Goal: Find specific page/section: Find specific page/section

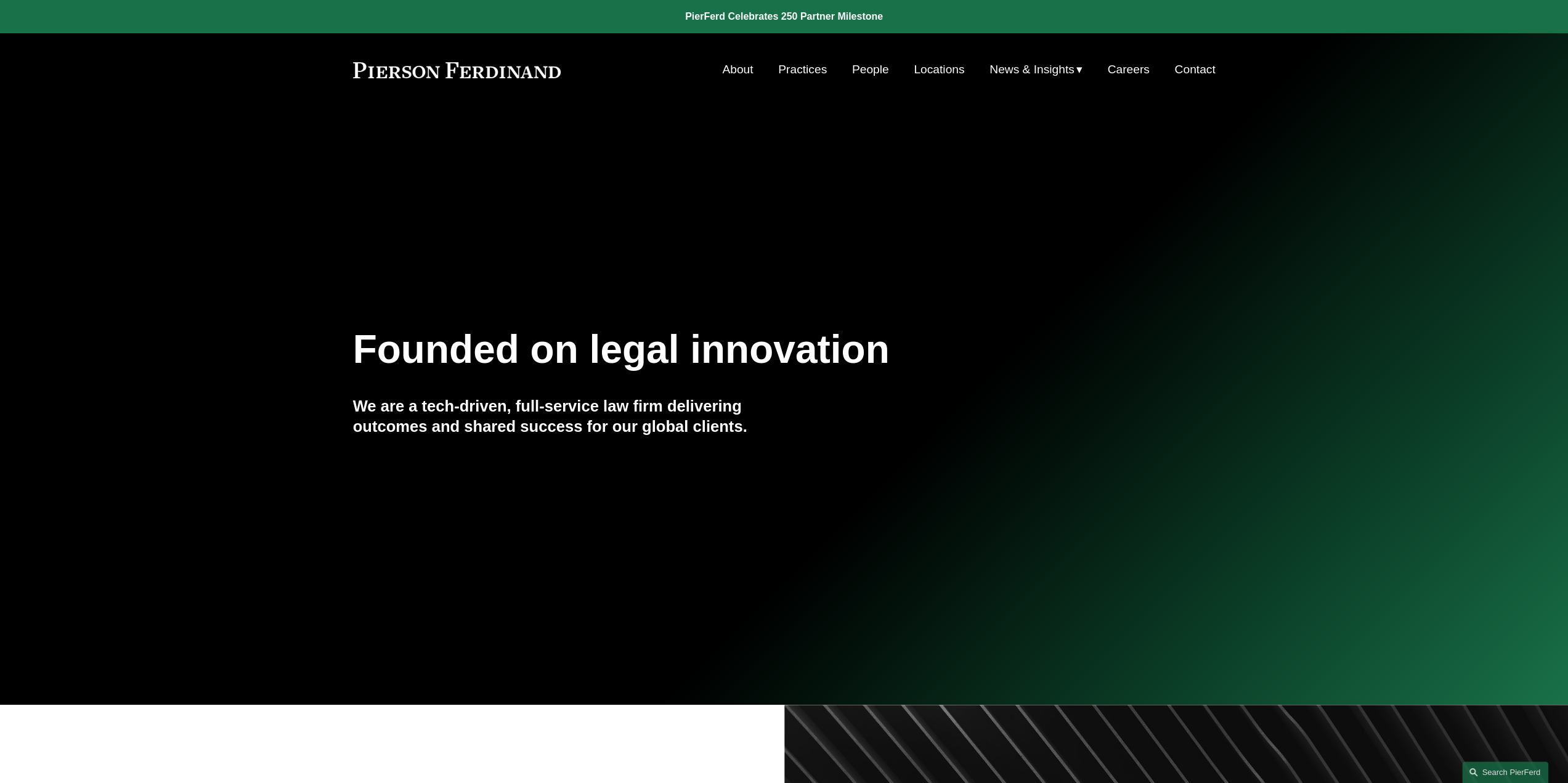
click at [919, 69] on link "Locations" at bounding box center [938, 69] width 51 height 23
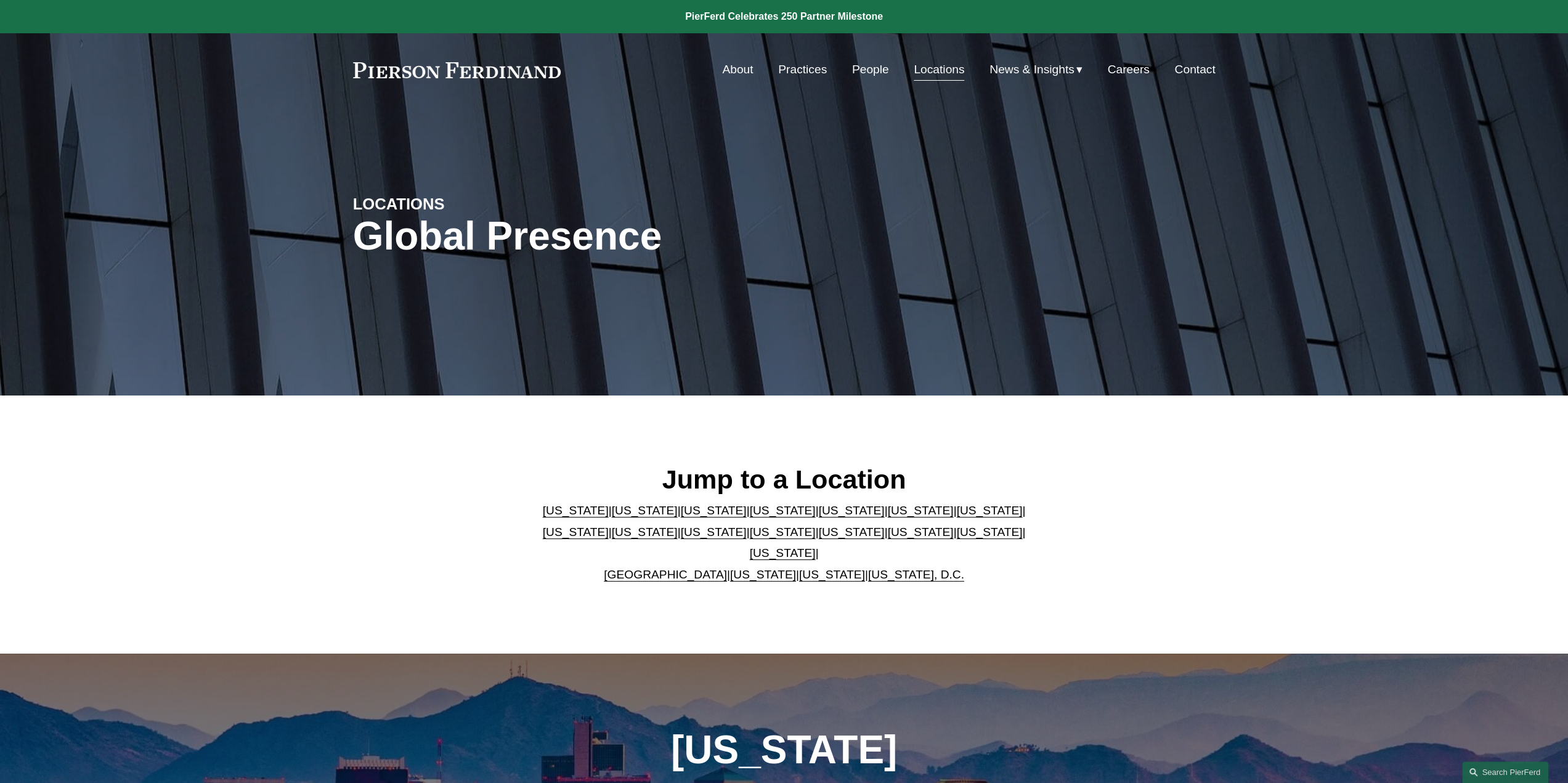
click at [650, 568] on link "United Kingdom" at bounding box center [665, 574] width 124 height 13
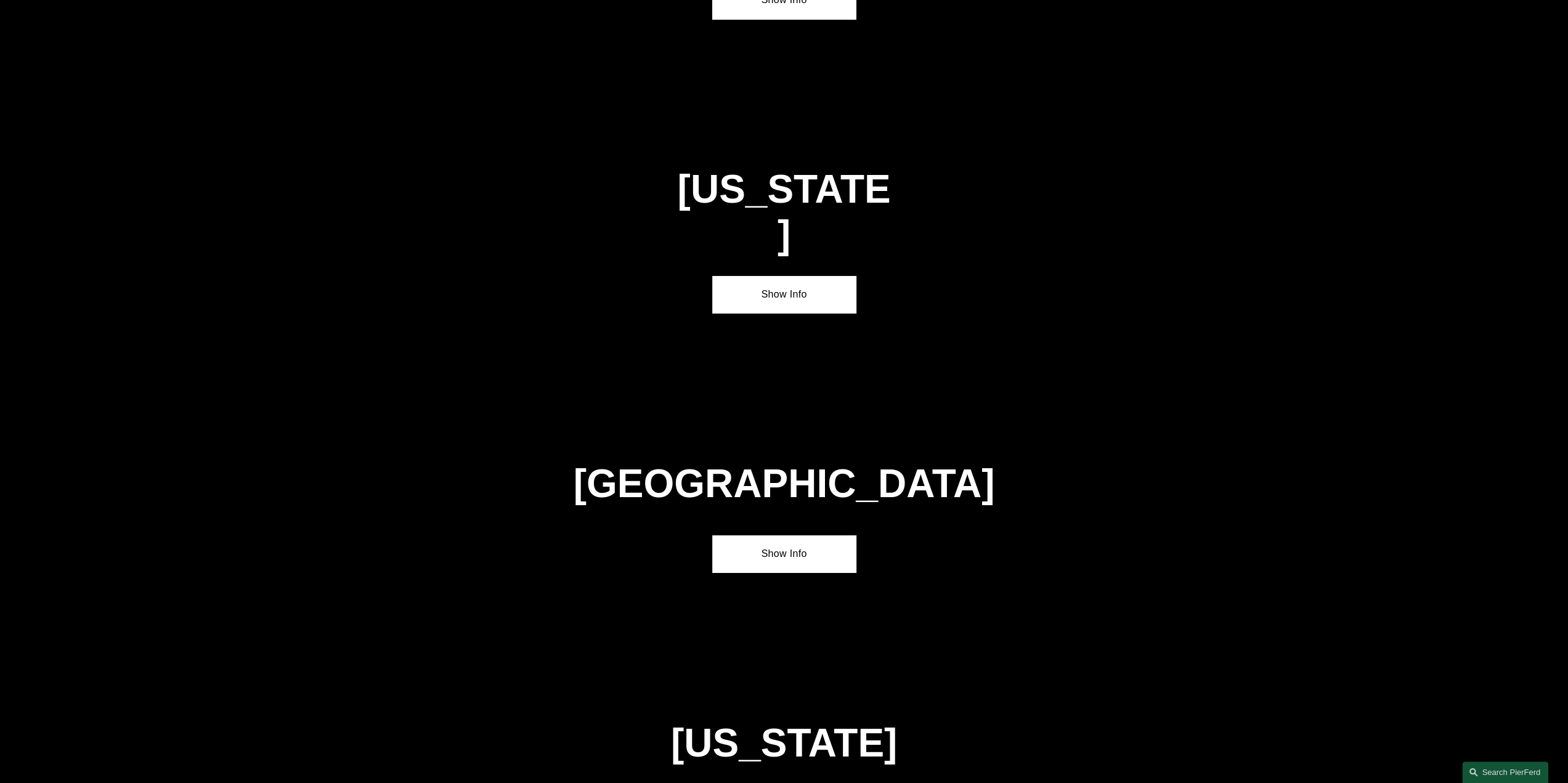
scroll to position [4249, 0]
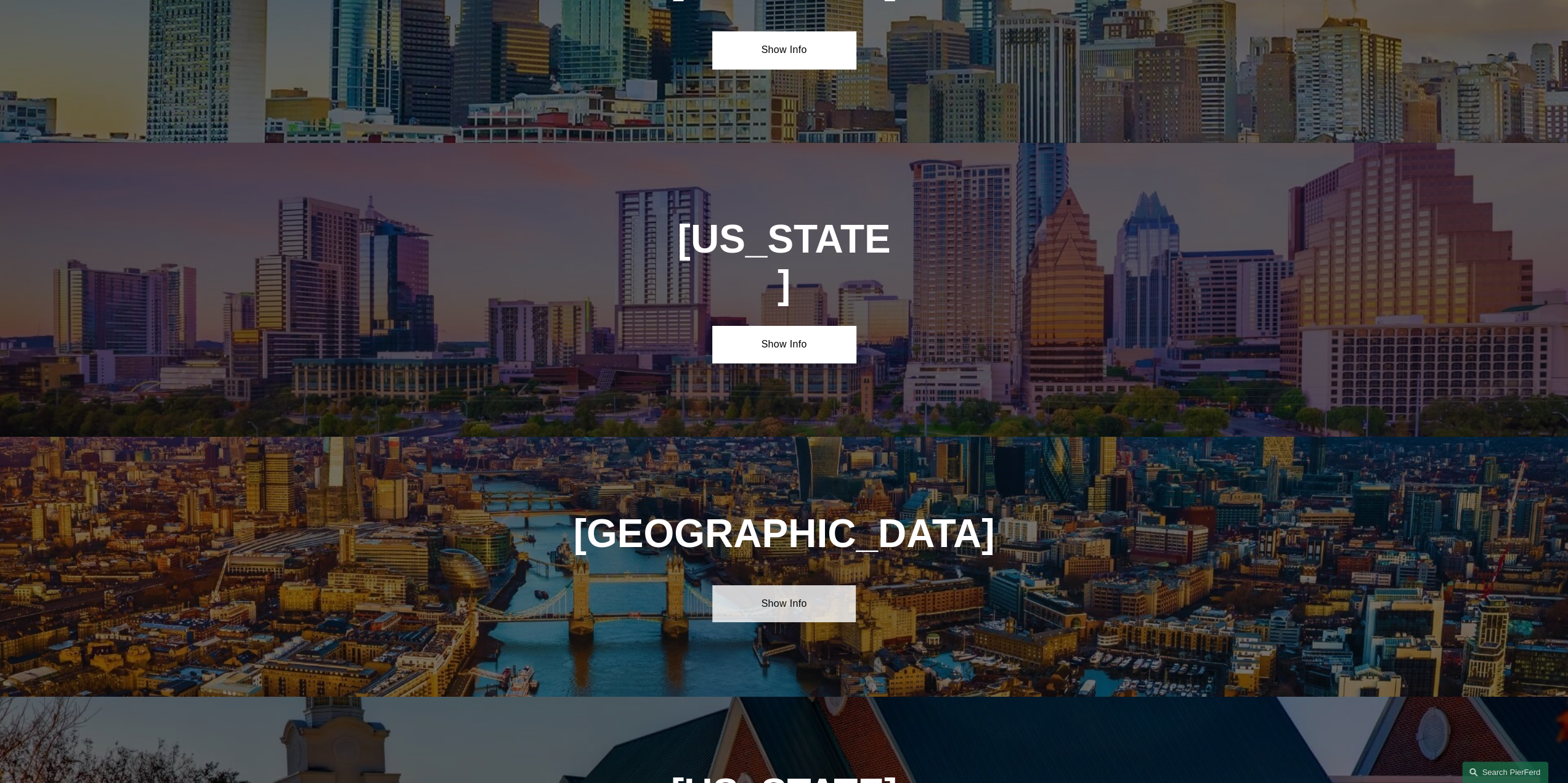
click at [776, 585] on link "Show Info" at bounding box center [784, 603] width 143 height 37
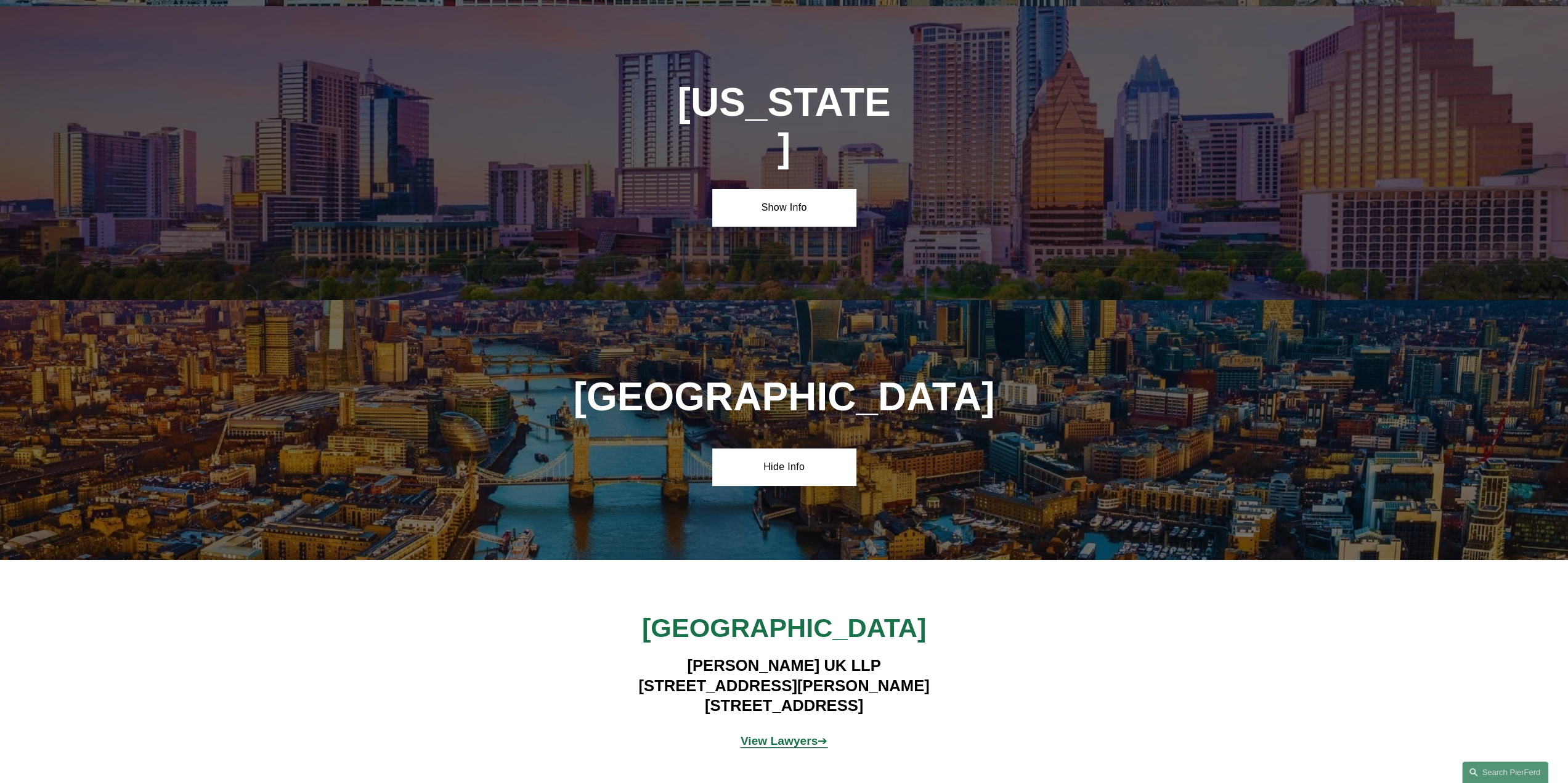
scroll to position [4556, 0]
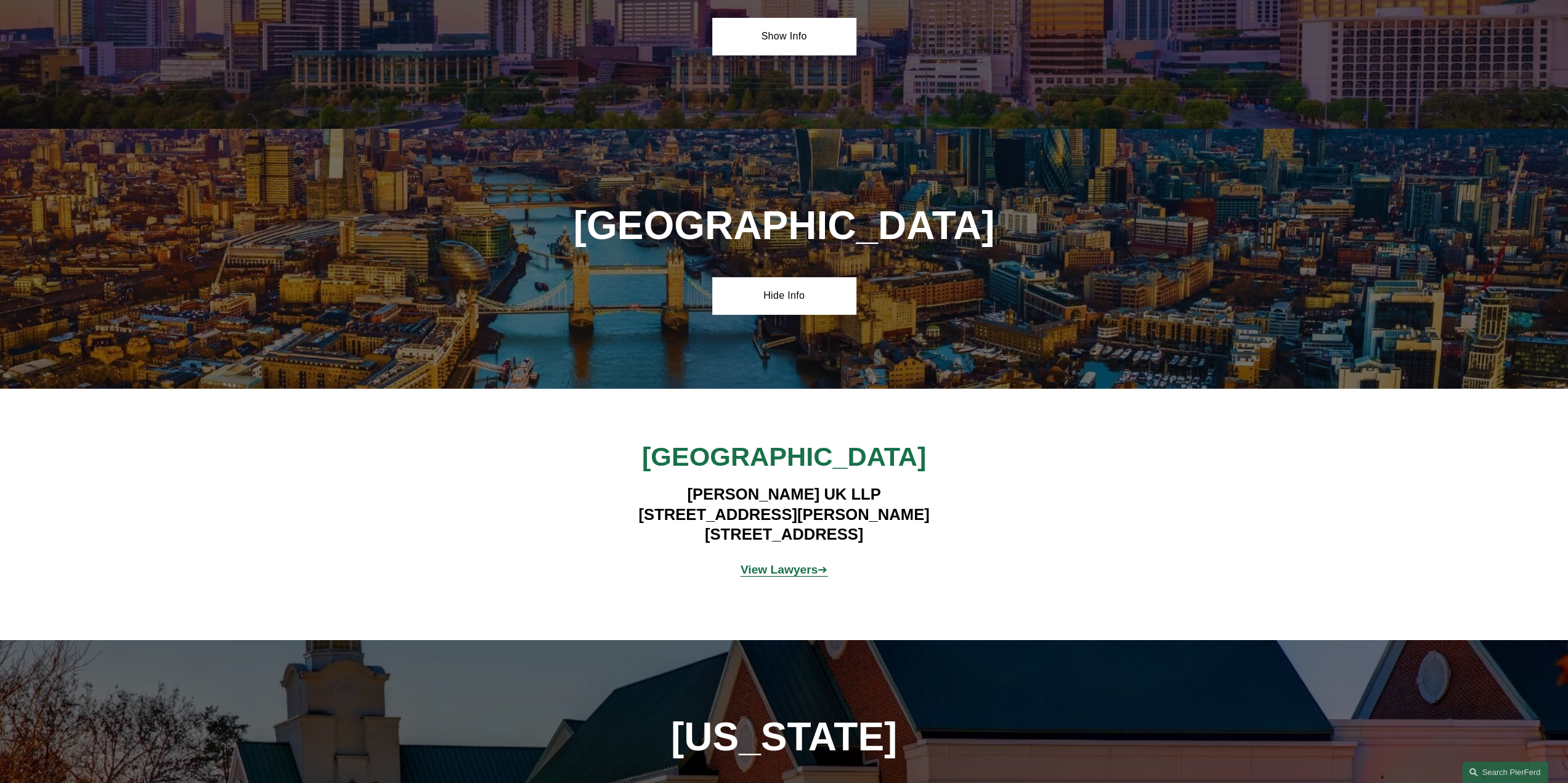
click at [792, 563] on strong "View Lawyers" at bounding box center [779, 569] width 77 height 13
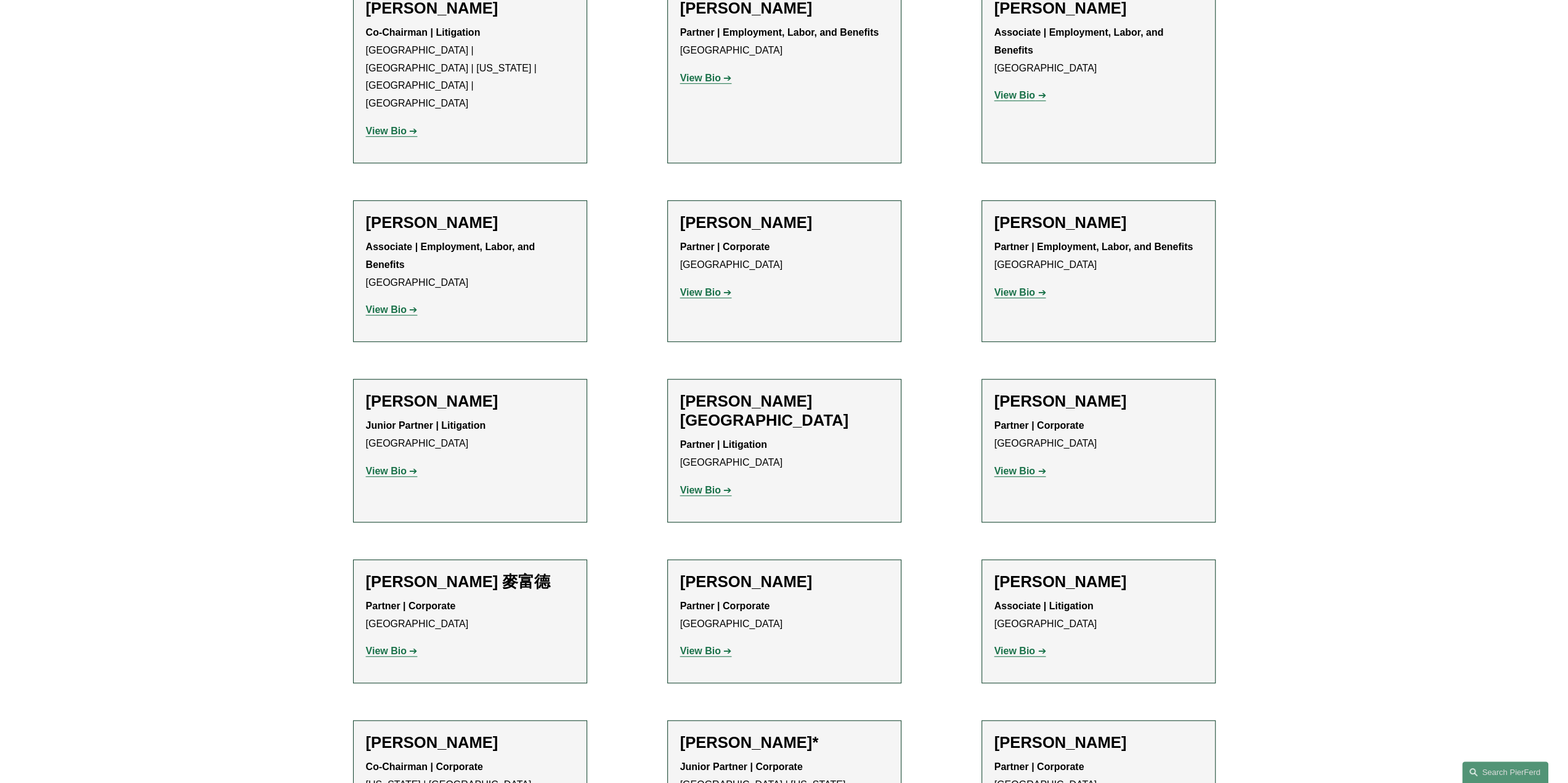
scroll to position [801, 0]
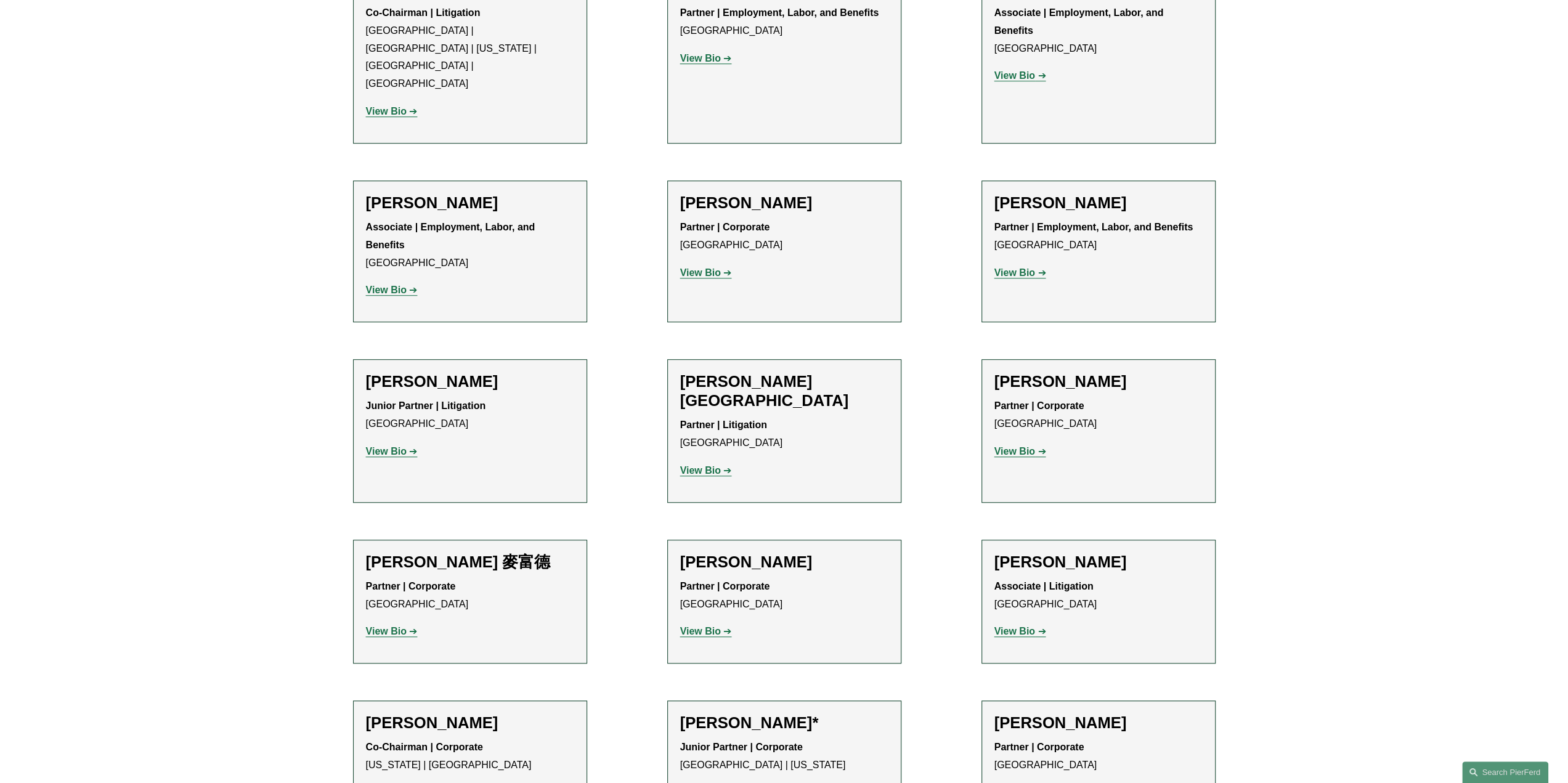
click at [402, 446] on strong "View Bio" at bounding box center [387, 451] width 41 height 11
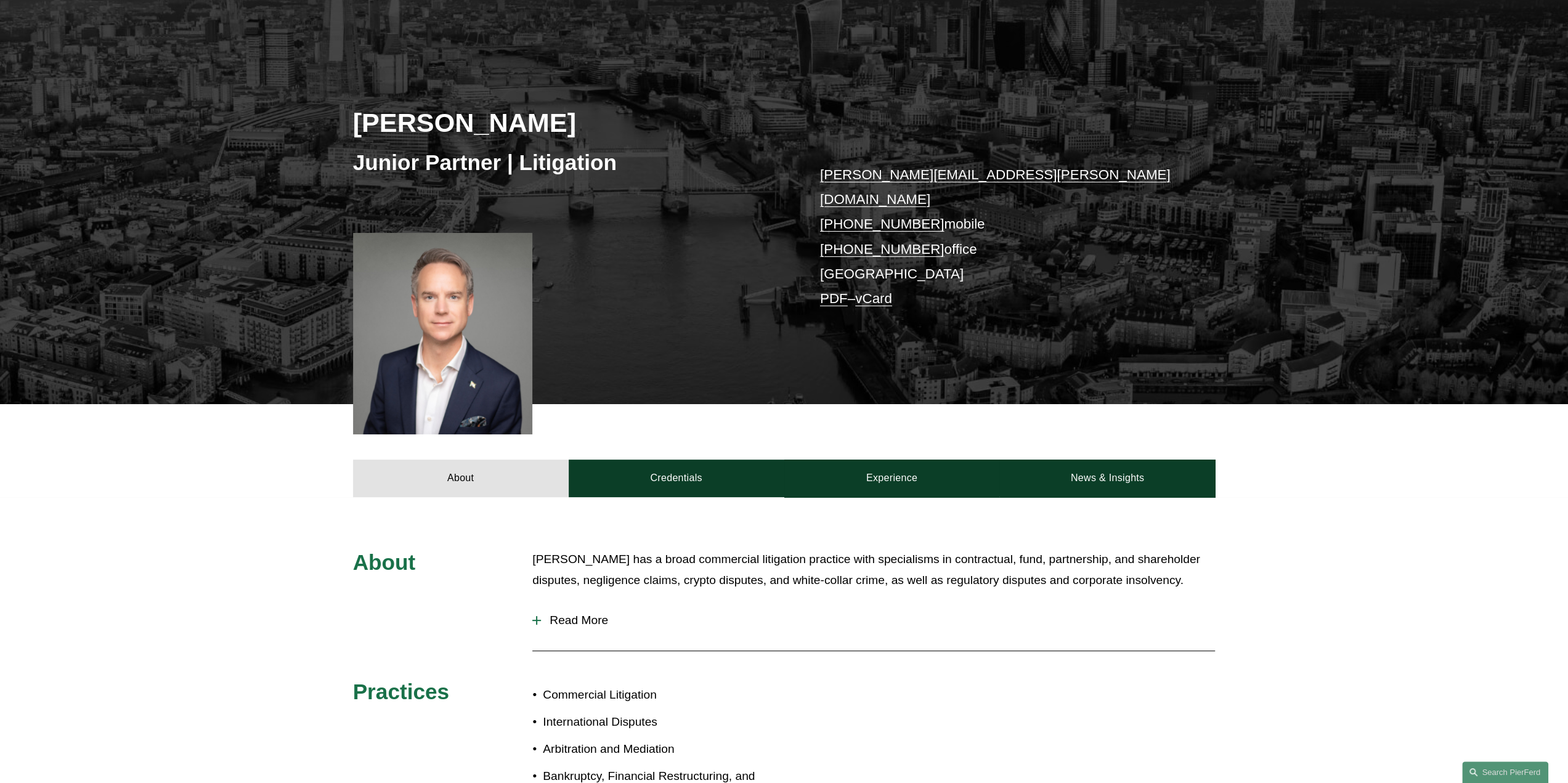
scroll to position [124, 0]
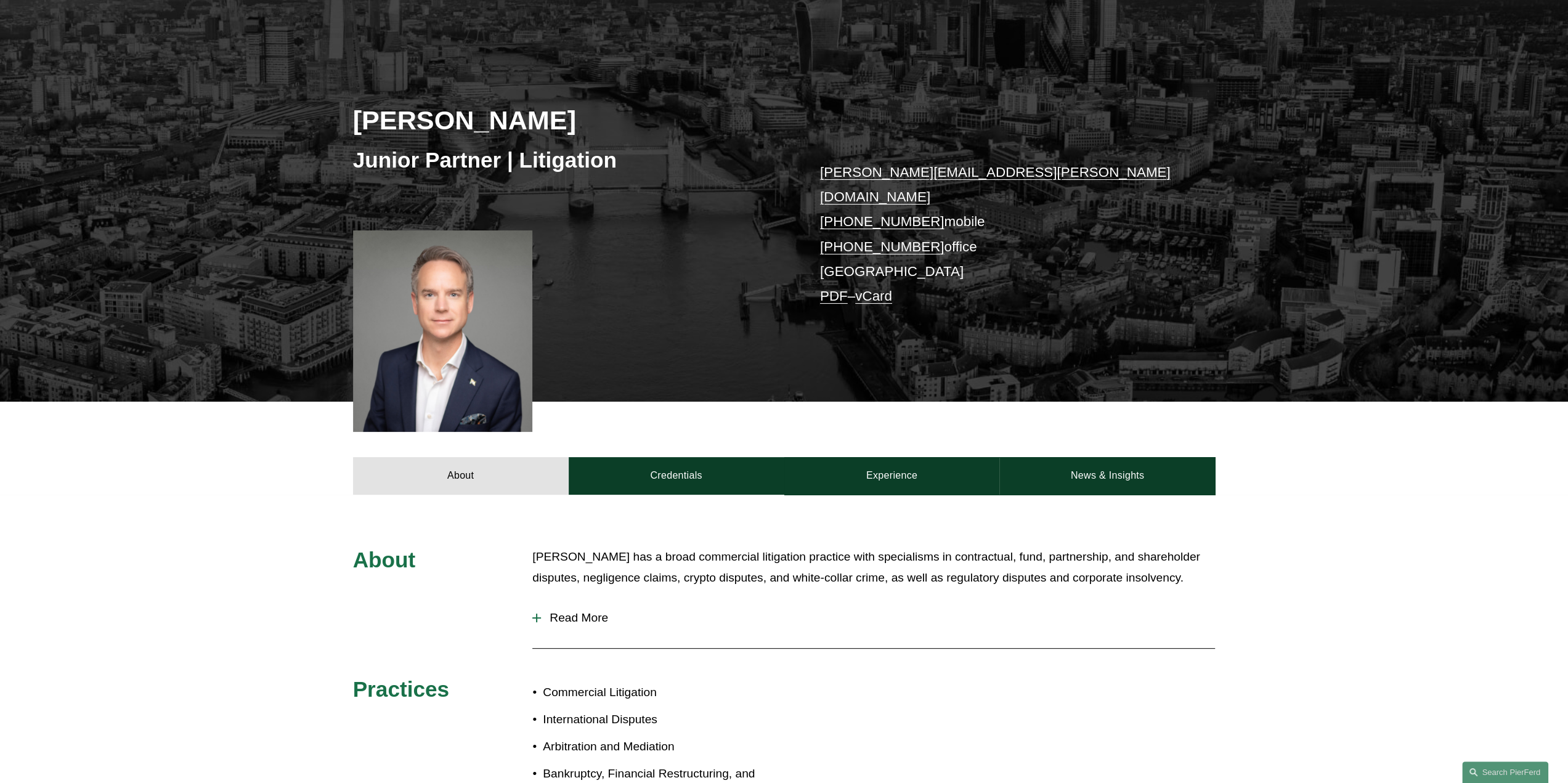
click at [568, 611] on span "Read More" at bounding box center [878, 618] width 674 height 14
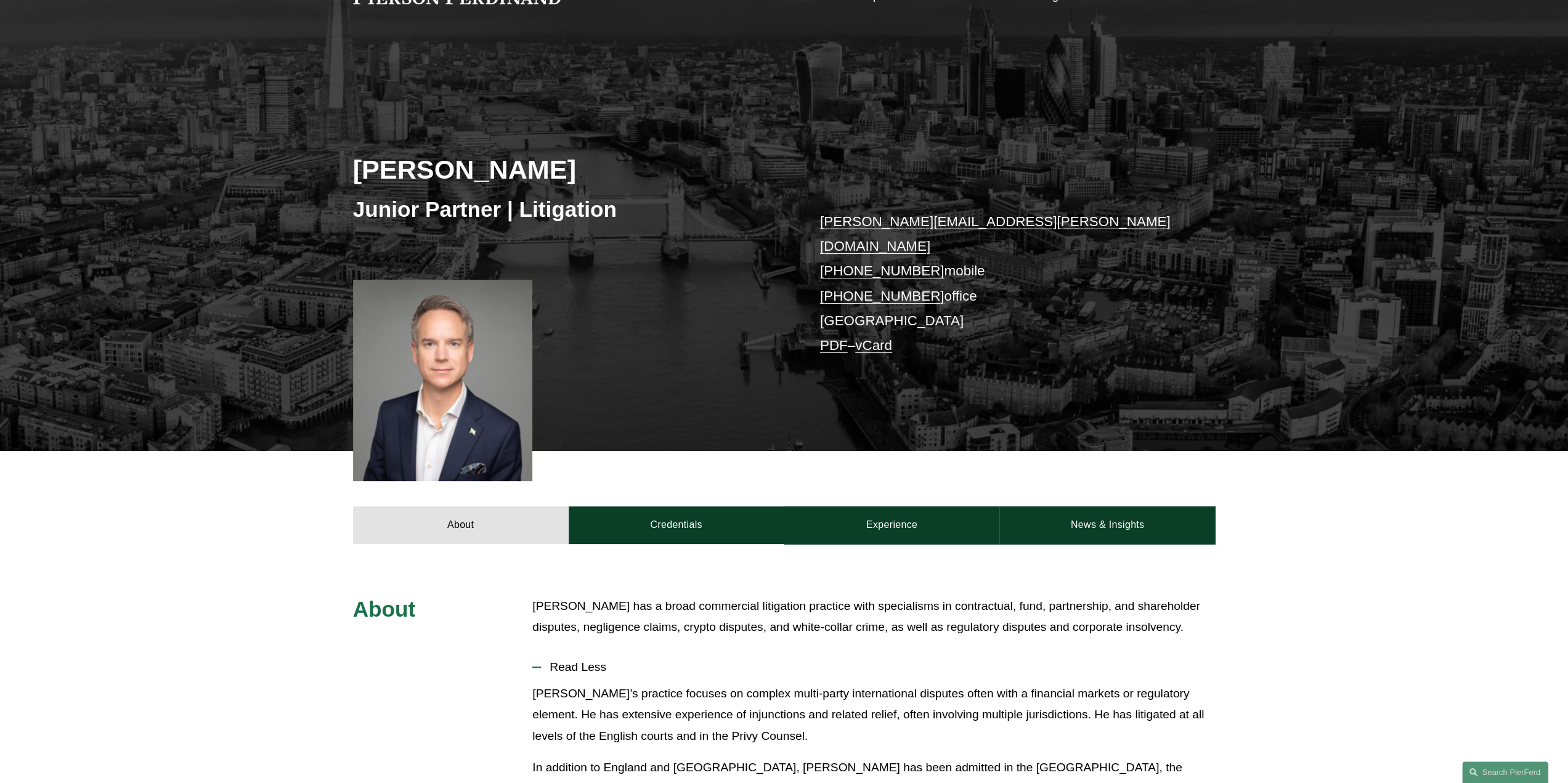
scroll to position [61, 0]
